Goal: Check status: Check status

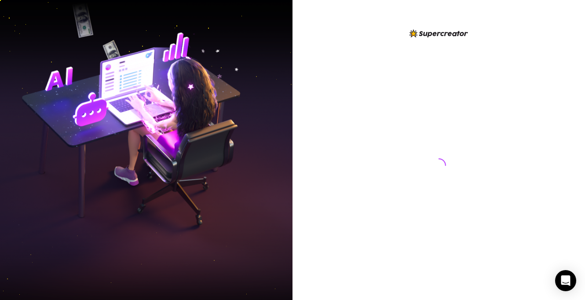
click at [30, 134] on img at bounding box center [146, 150] width 293 height 367
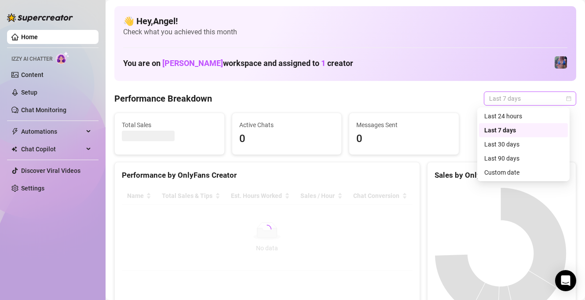
click at [515, 100] on span "Last 7 days" at bounding box center [530, 98] width 82 height 13
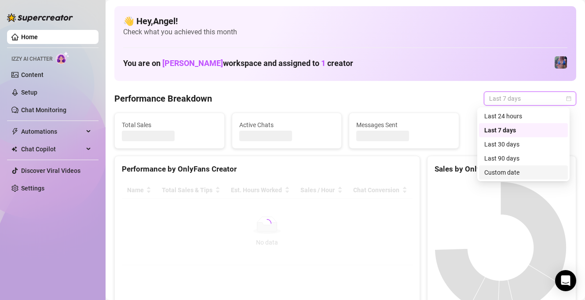
click at [512, 171] on div "Custom date" at bounding box center [524, 173] width 78 height 10
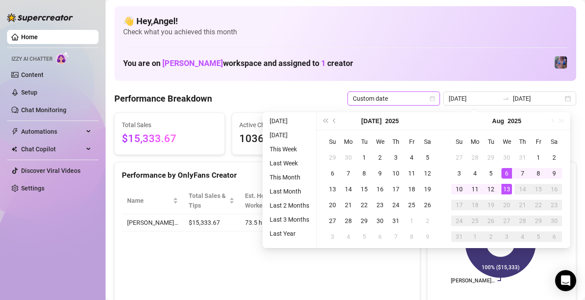
type input "[DATE]"
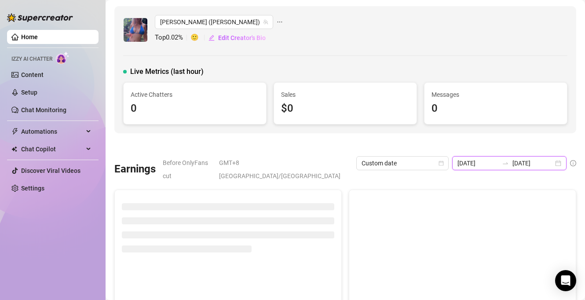
click at [524, 161] on input "[DATE]" at bounding box center [533, 163] width 41 height 10
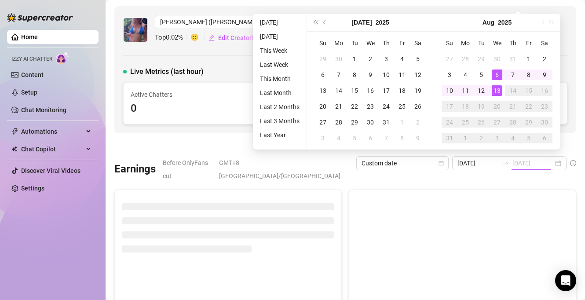
click at [494, 92] on div "13" at bounding box center [497, 90] width 11 height 11
click at [496, 92] on div "13" at bounding box center [497, 90] width 11 height 11
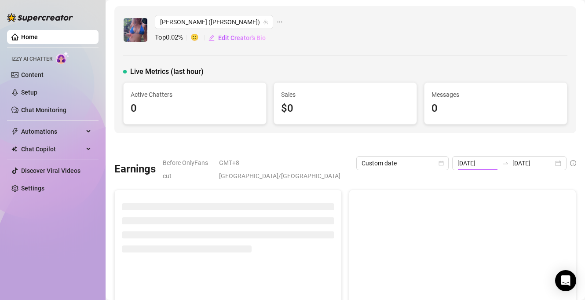
type input "[DATE]"
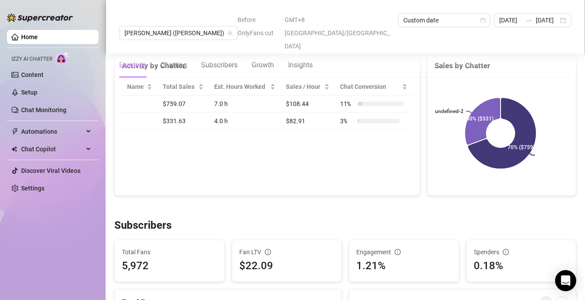
scroll to position [368, 0]
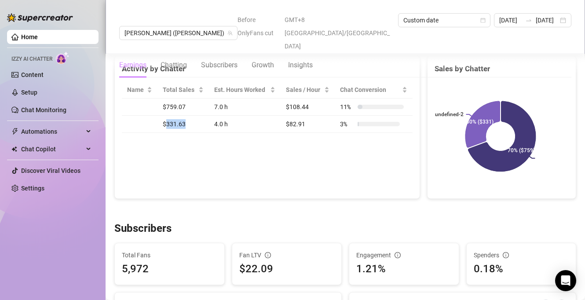
drag, startPoint x: 186, startPoint y: 114, endPoint x: 165, endPoint y: 113, distance: 20.7
click at [165, 116] on td "$331.63" at bounding box center [183, 124] width 51 height 17
click at [200, 149] on div "Activity by Chatter Name Total Sales Est. Hours Worked Sales / Hour Chat Conver…" at bounding box center [267, 126] width 306 height 143
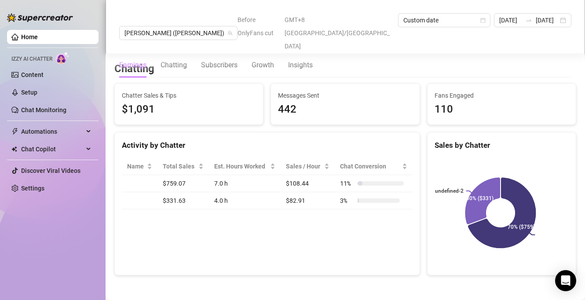
scroll to position [304, 0]
